Goal: Information Seeking & Learning: Learn about a topic

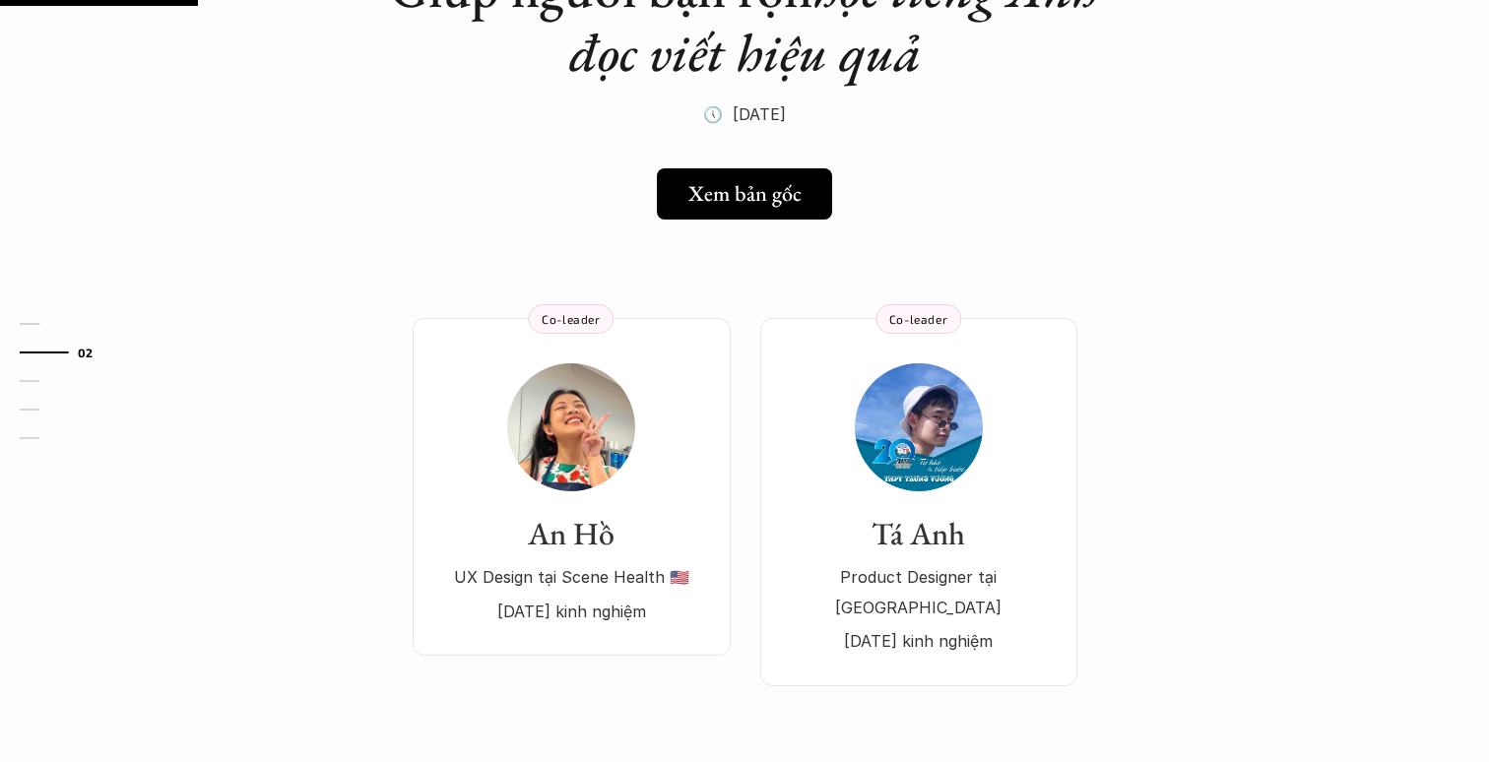
scroll to position [238, 0]
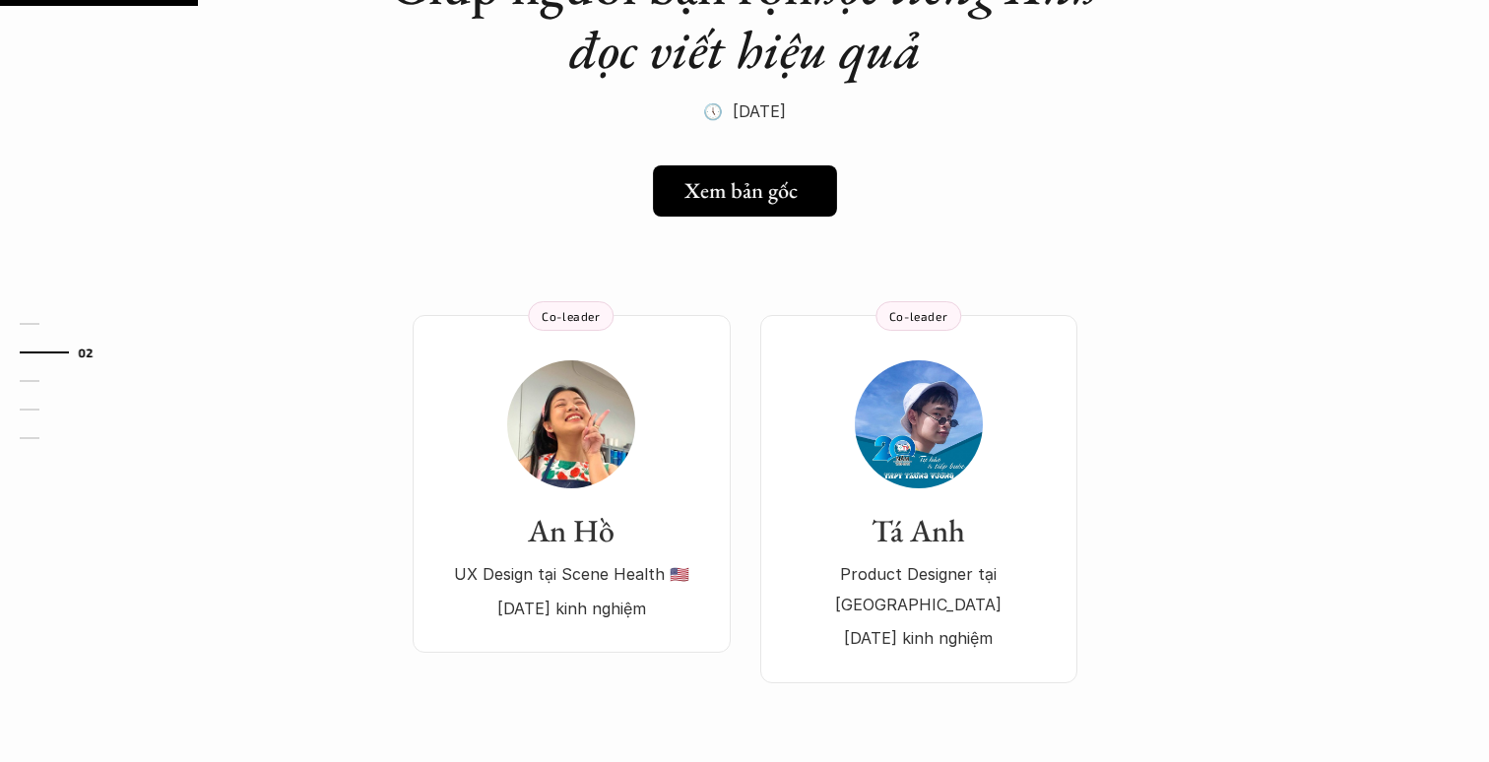
click at [716, 185] on h5 "Xem bản gốc" at bounding box center [740, 191] width 113 height 26
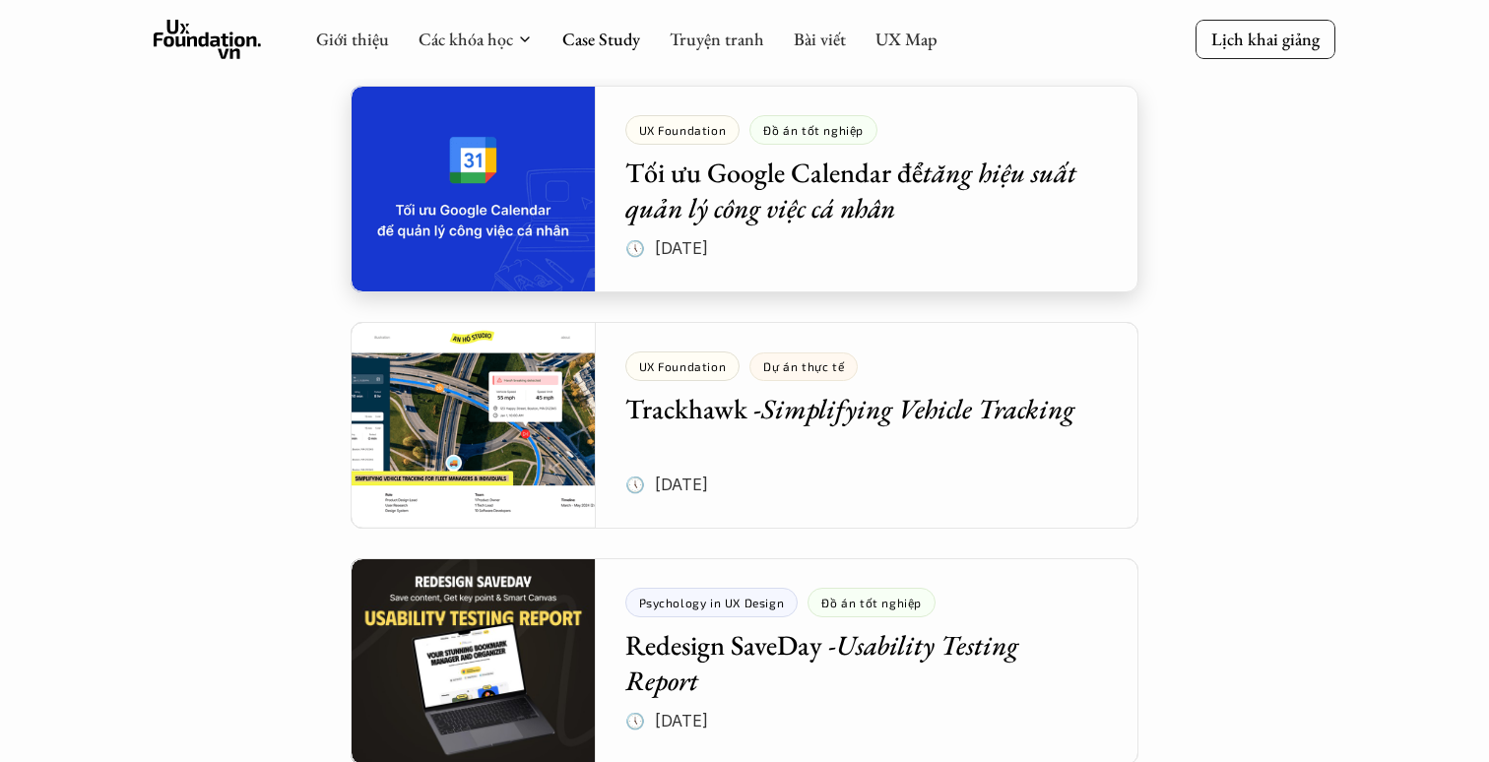
scroll to position [1310, 0]
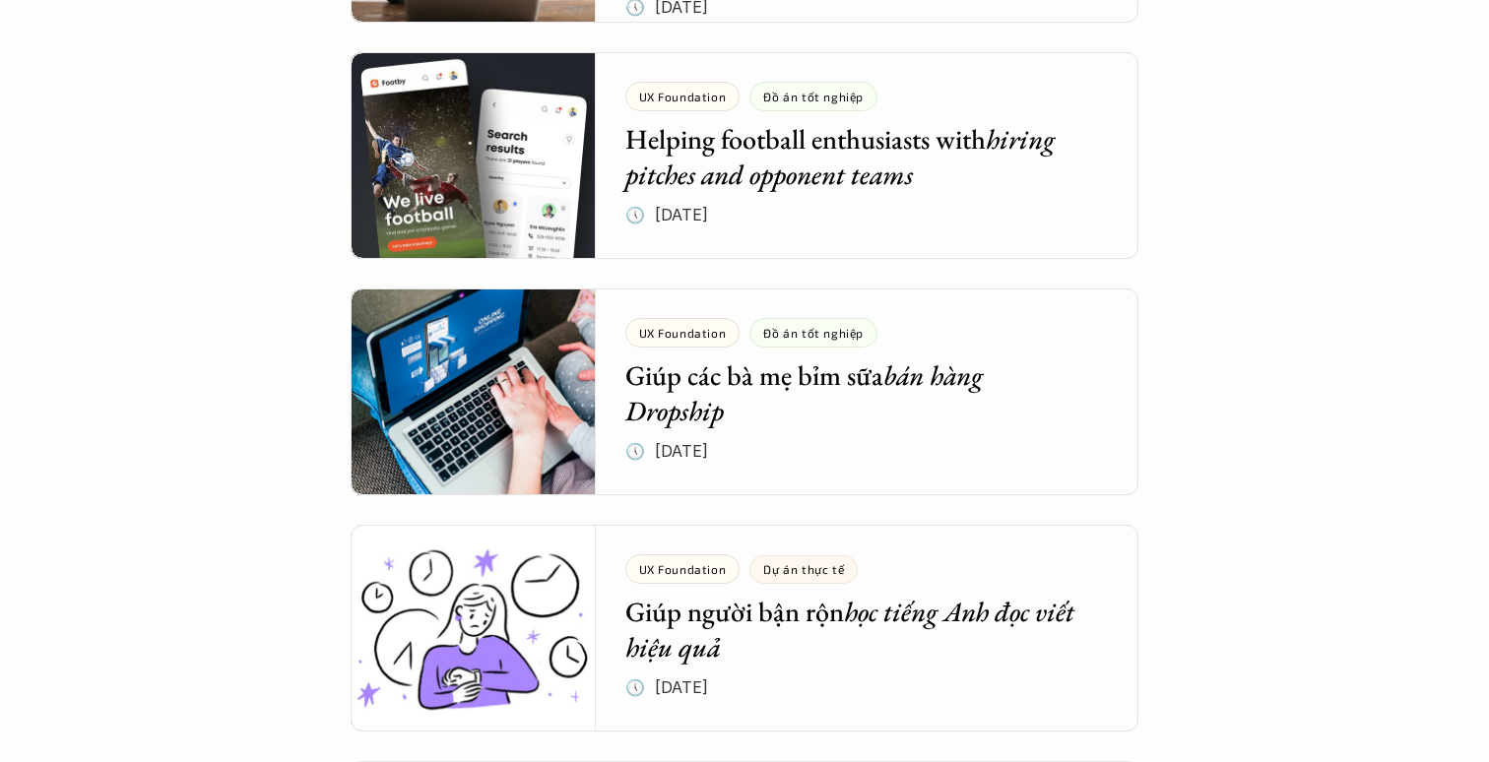
scroll to position [5605, 0]
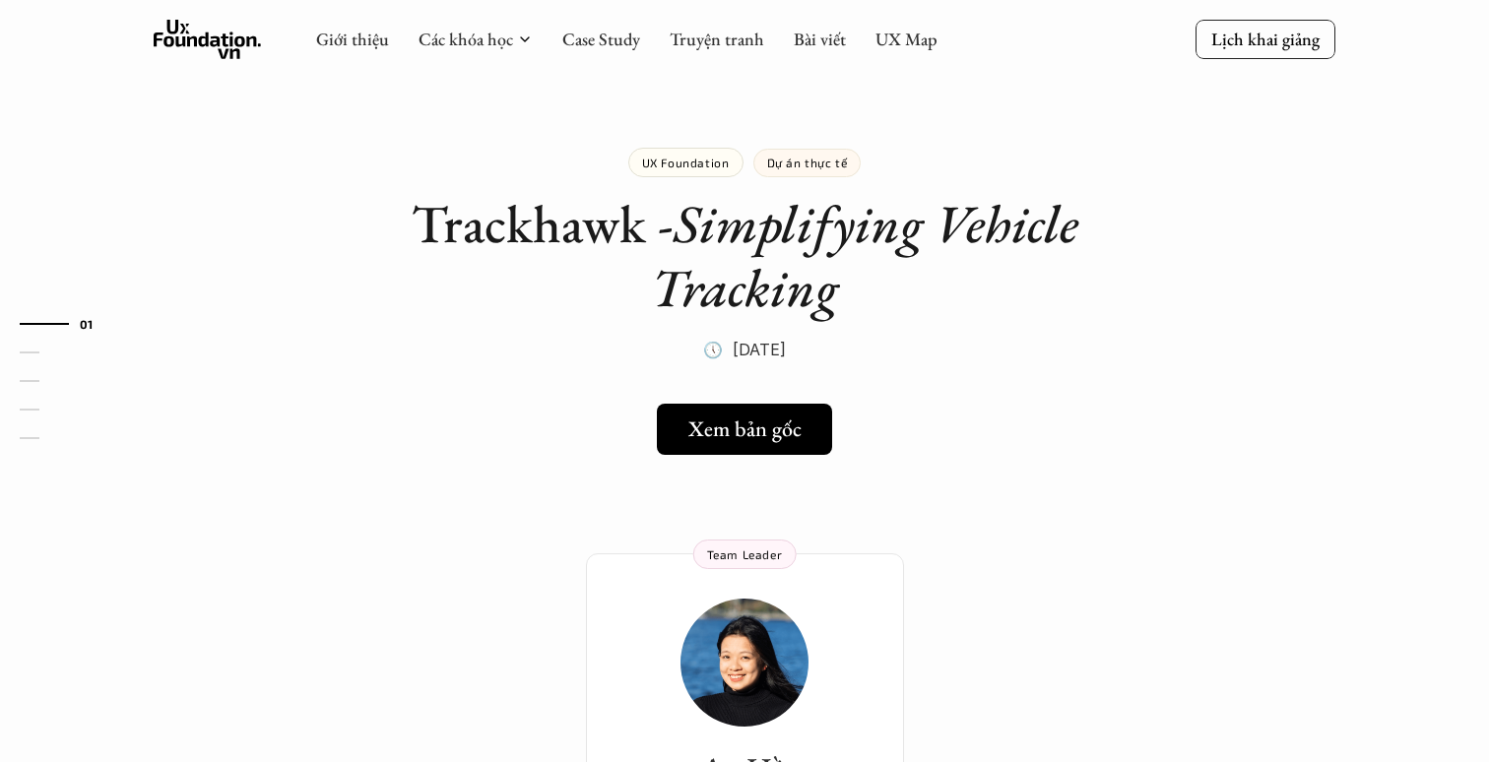
click at [751, 424] on h5 "Xem bản gốc" at bounding box center [743, 429] width 113 height 26
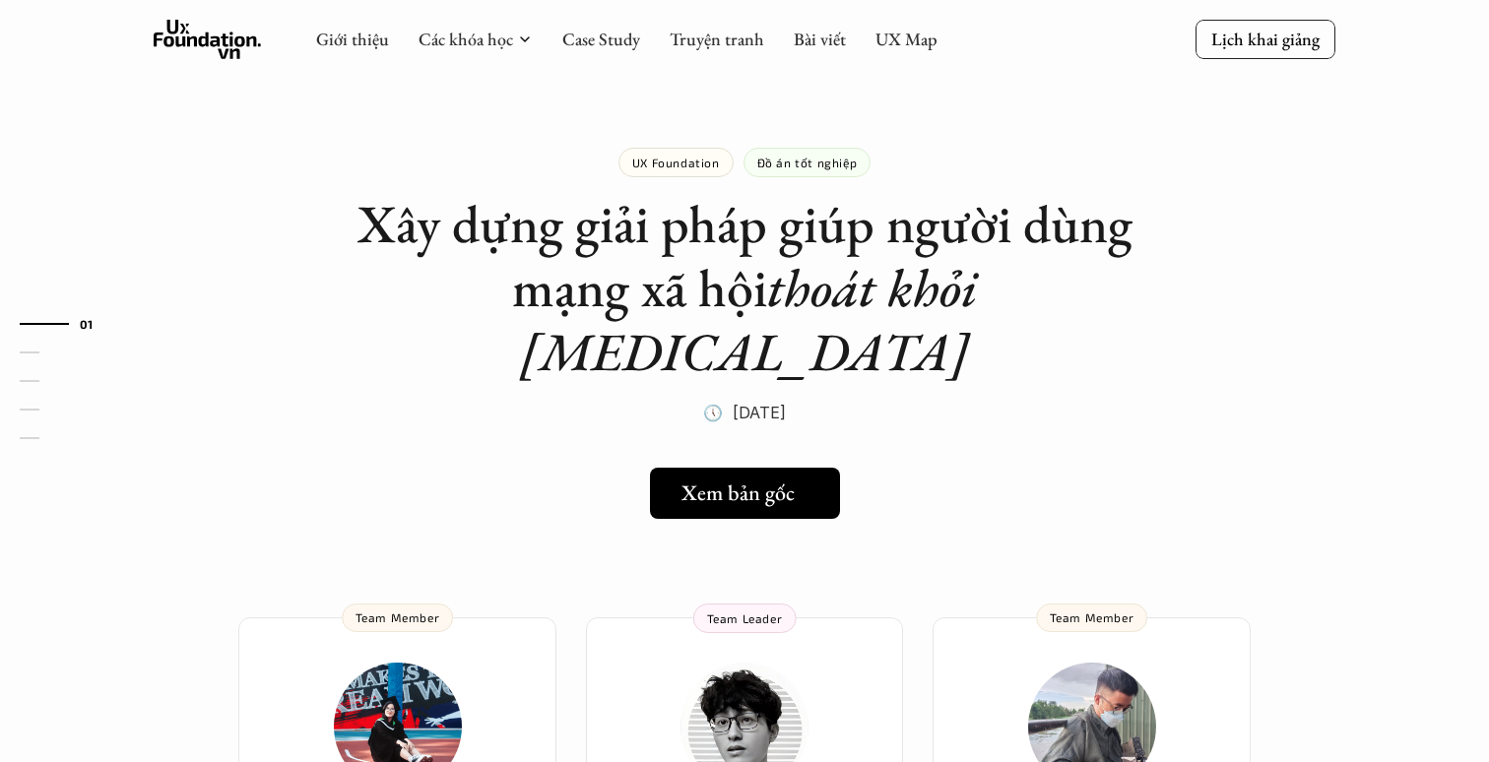
click at [737, 480] on h5 "Xem bản gốc" at bounding box center [737, 493] width 113 height 26
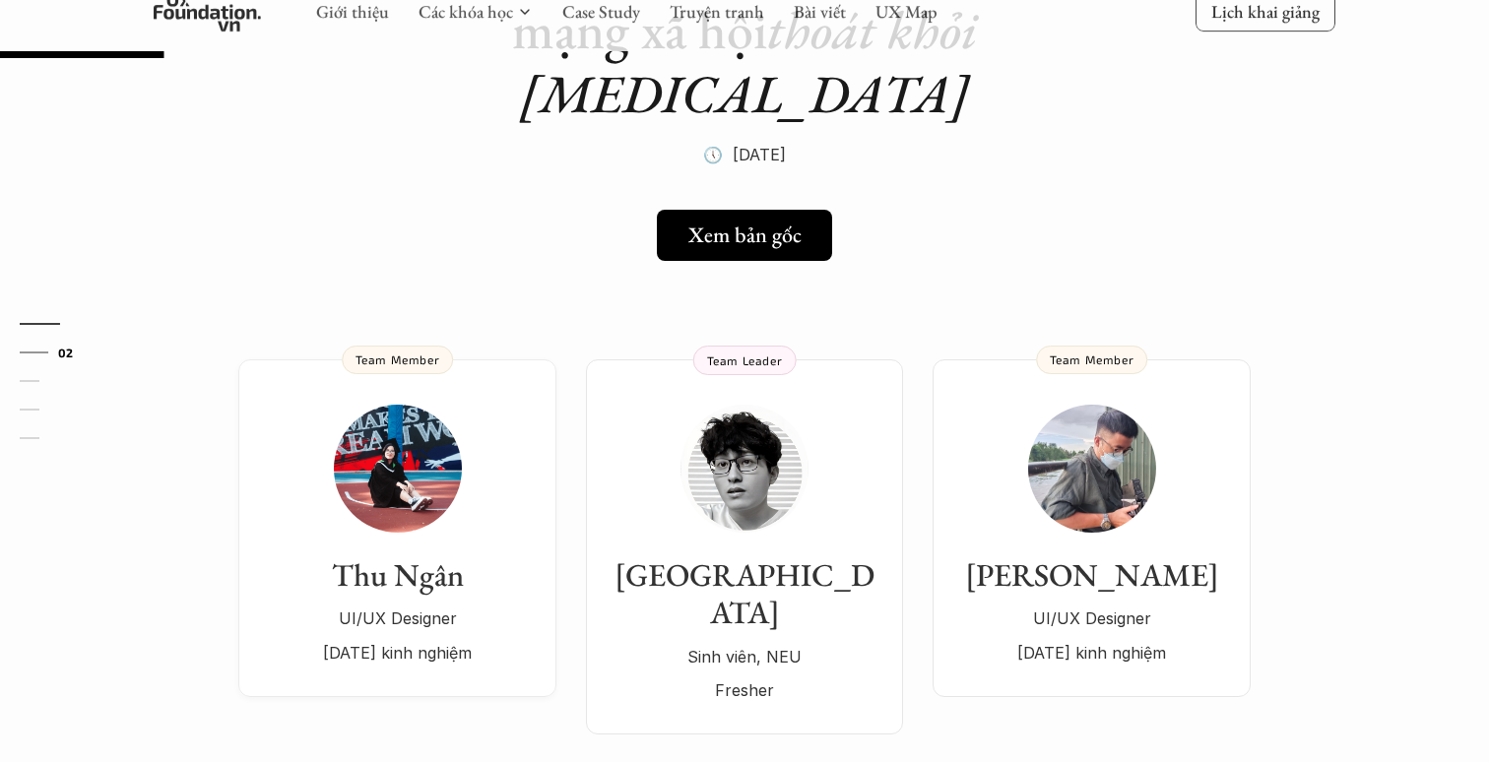
scroll to position [273, 0]
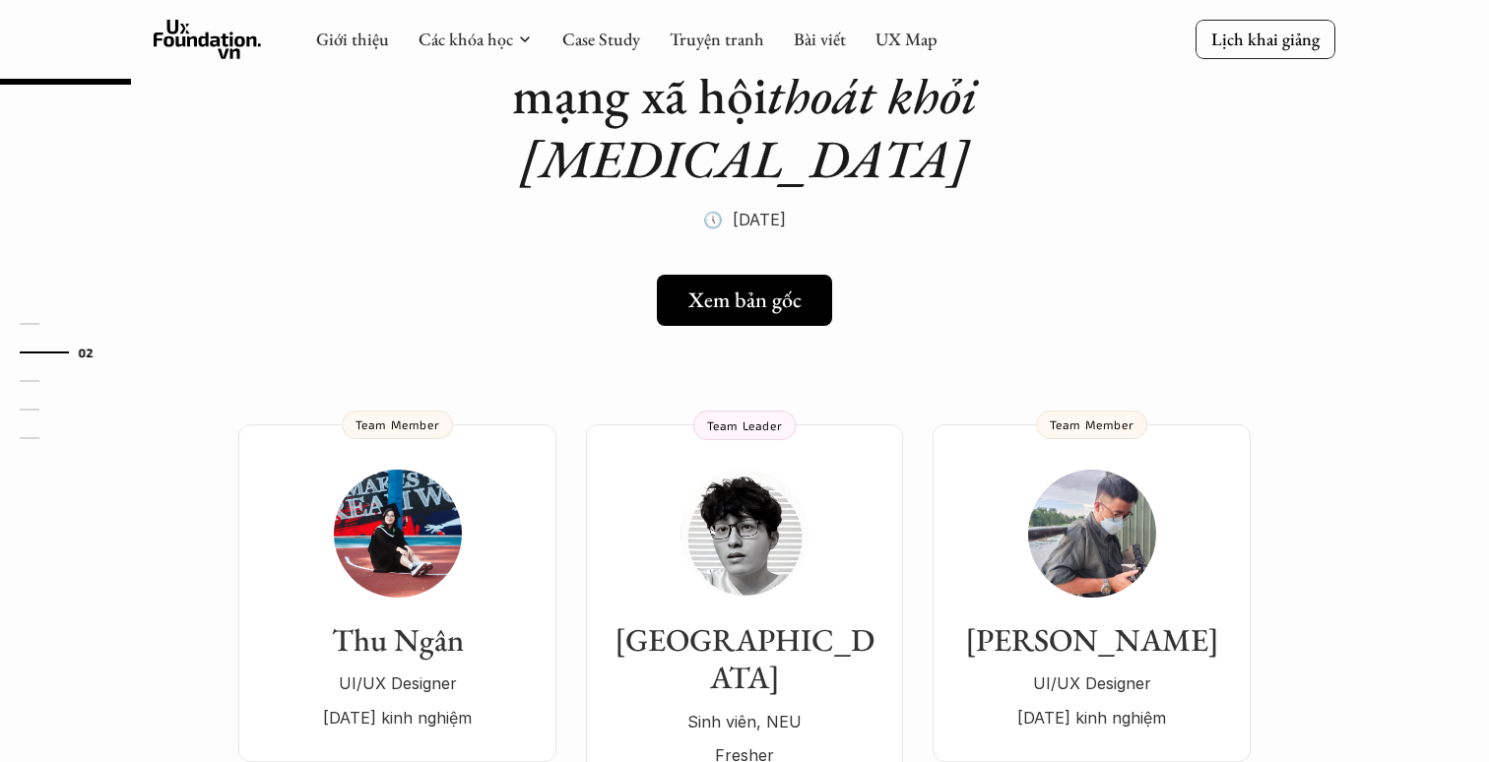
scroll to position [0, 0]
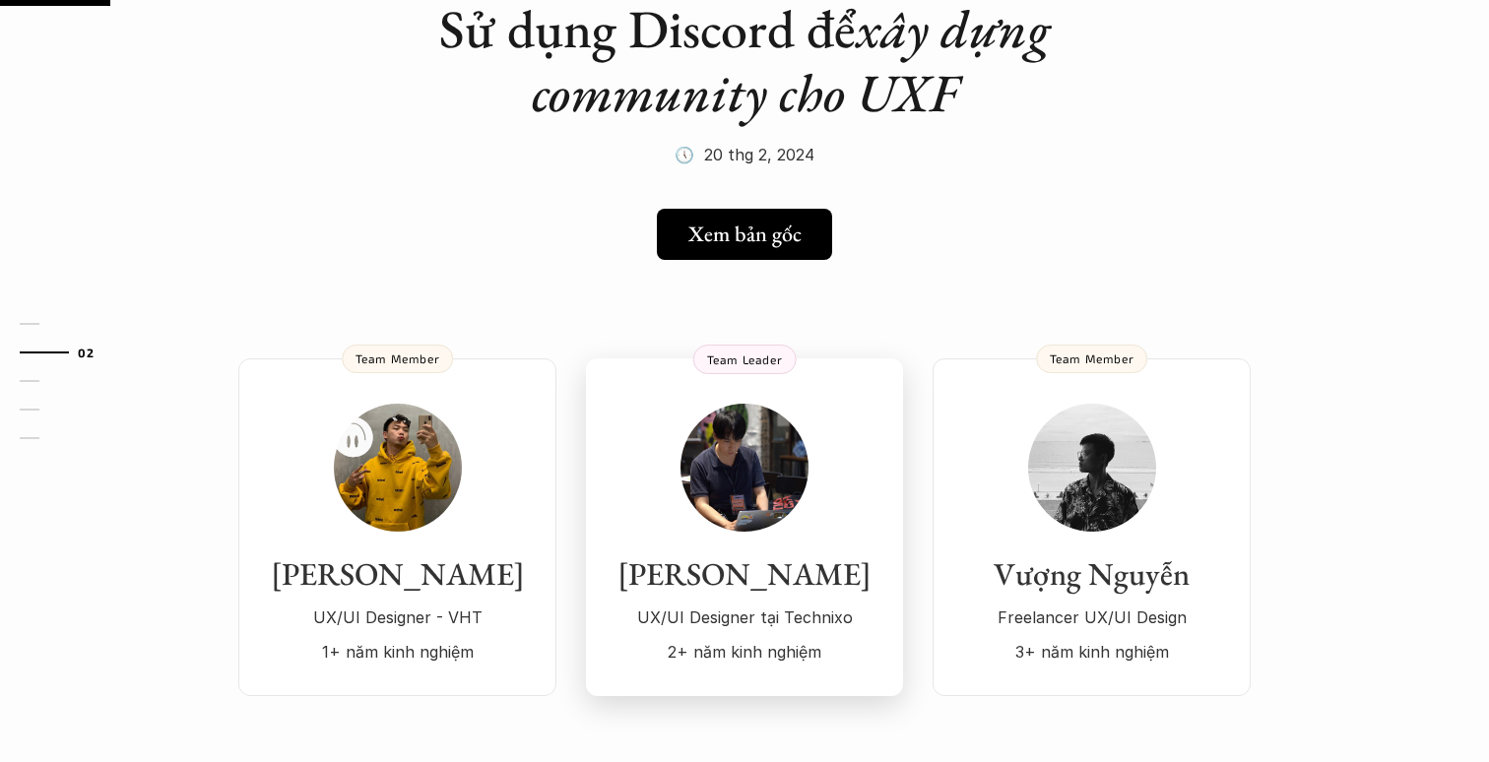
scroll to position [197, 0]
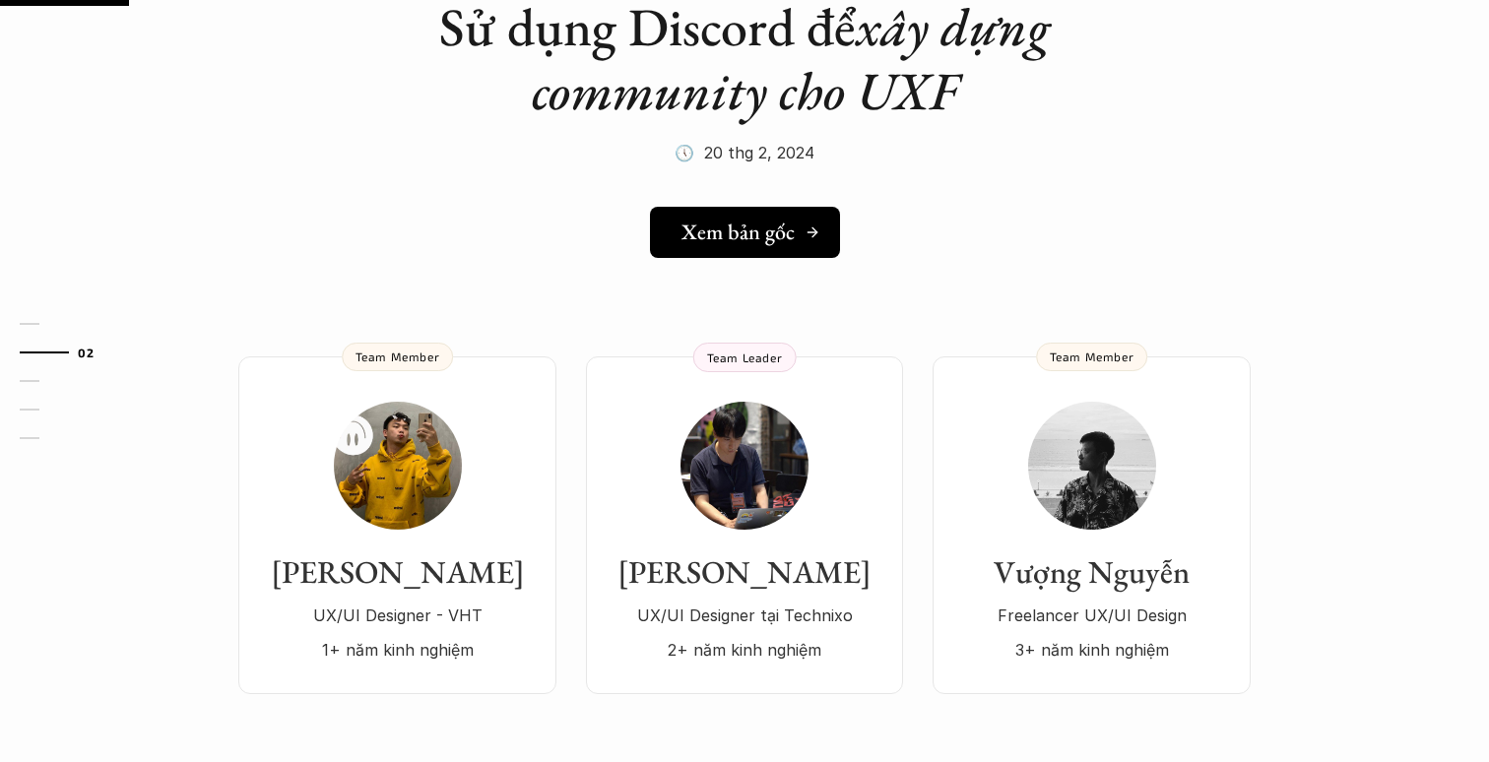
click at [727, 247] on link "Xem bản gốc" at bounding box center [745, 232] width 190 height 51
